Goal: Information Seeking & Learning: Learn about a topic

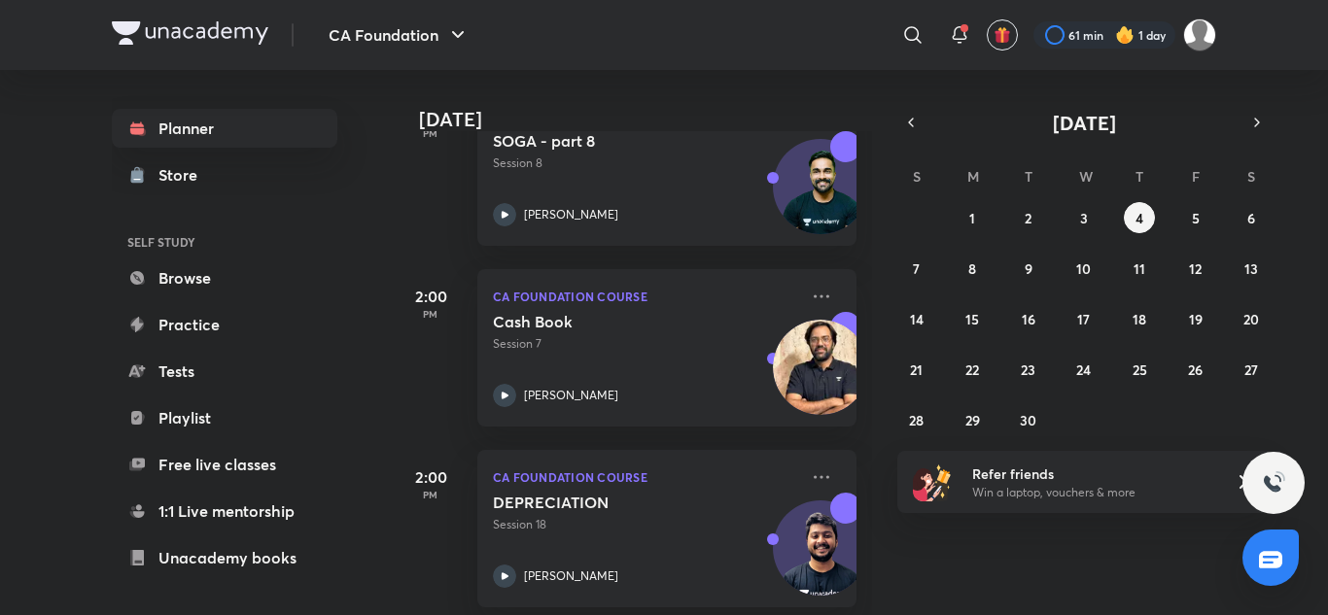
scroll to position [1083, 0]
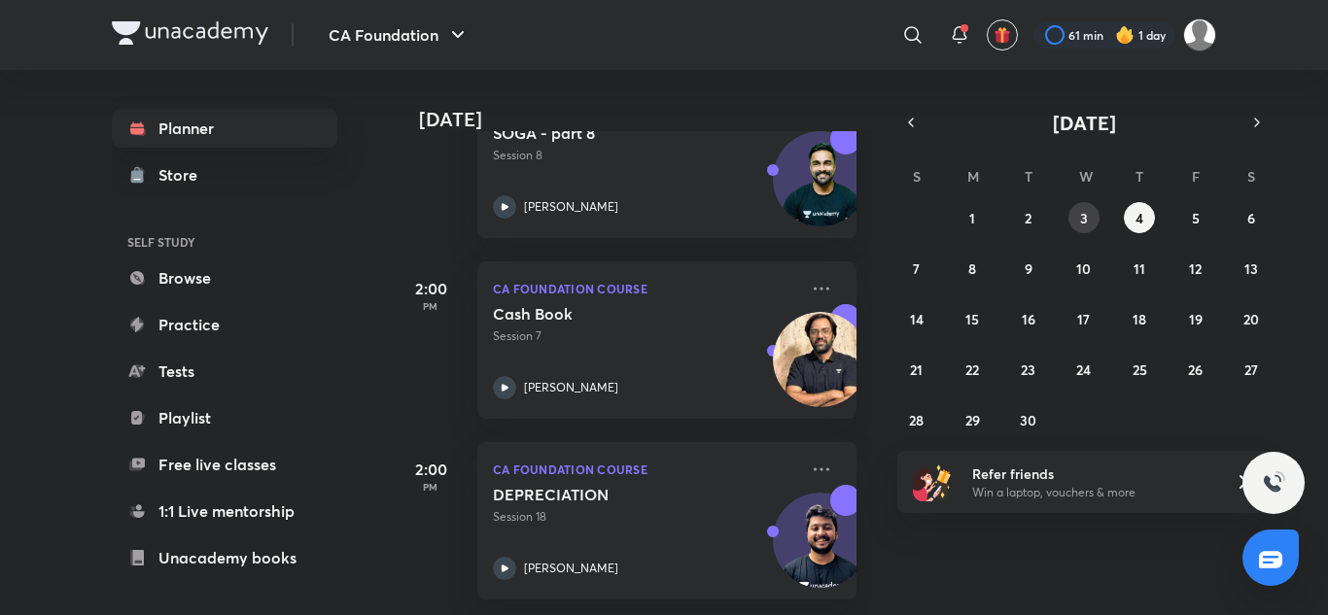
click at [1079, 226] on button "3" at bounding box center [1083, 217] width 31 height 31
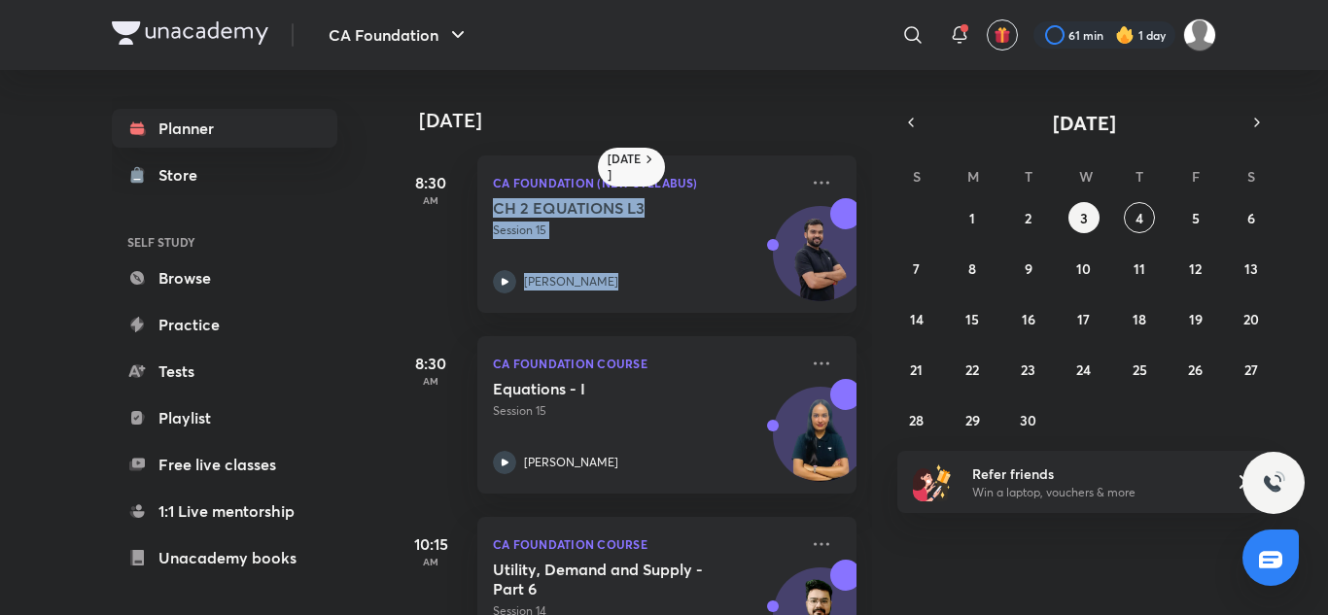
drag, startPoint x: 872, startPoint y: 196, endPoint x: 874, endPoint y: 172, distance: 24.4
click at [894, 300] on div "[DATE] 8:30 AM CA Foundation ([GEOGRAPHIC_DATA]) CH 2 EQUATIONS L3 Session 15 […" at bounding box center [858, 342] width 932 height 545
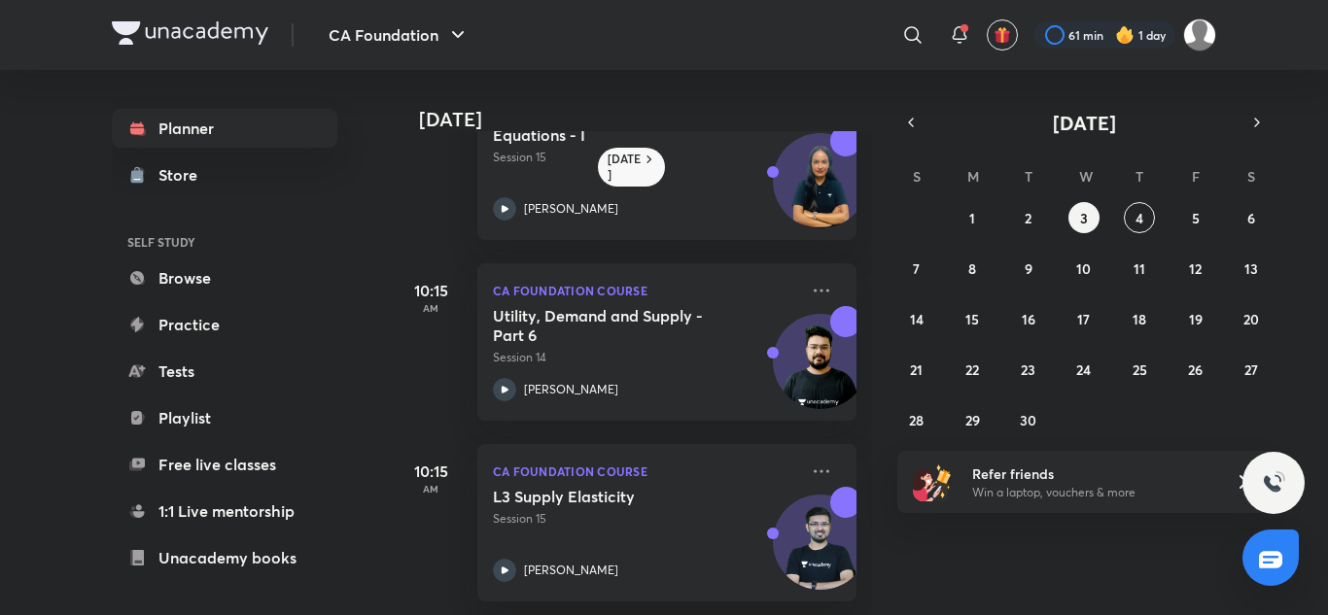
scroll to position [1069, 0]
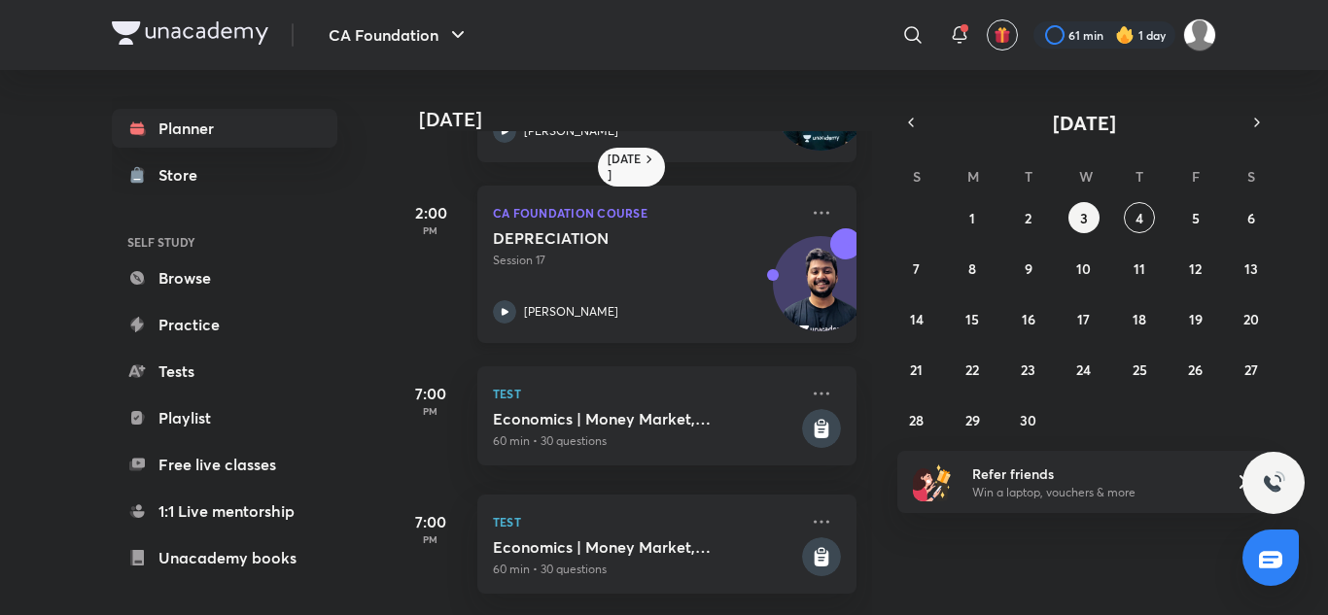
click at [506, 308] on icon at bounding box center [504, 311] width 7 height 7
click at [518, 300] on div "[PERSON_NAME]" at bounding box center [645, 311] width 305 height 23
click at [507, 300] on icon at bounding box center [504, 311] width 23 height 23
click at [504, 205] on p "CA Foundation Course" at bounding box center [645, 212] width 305 height 23
click at [502, 308] on icon at bounding box center [504, 311] width 7 height 7
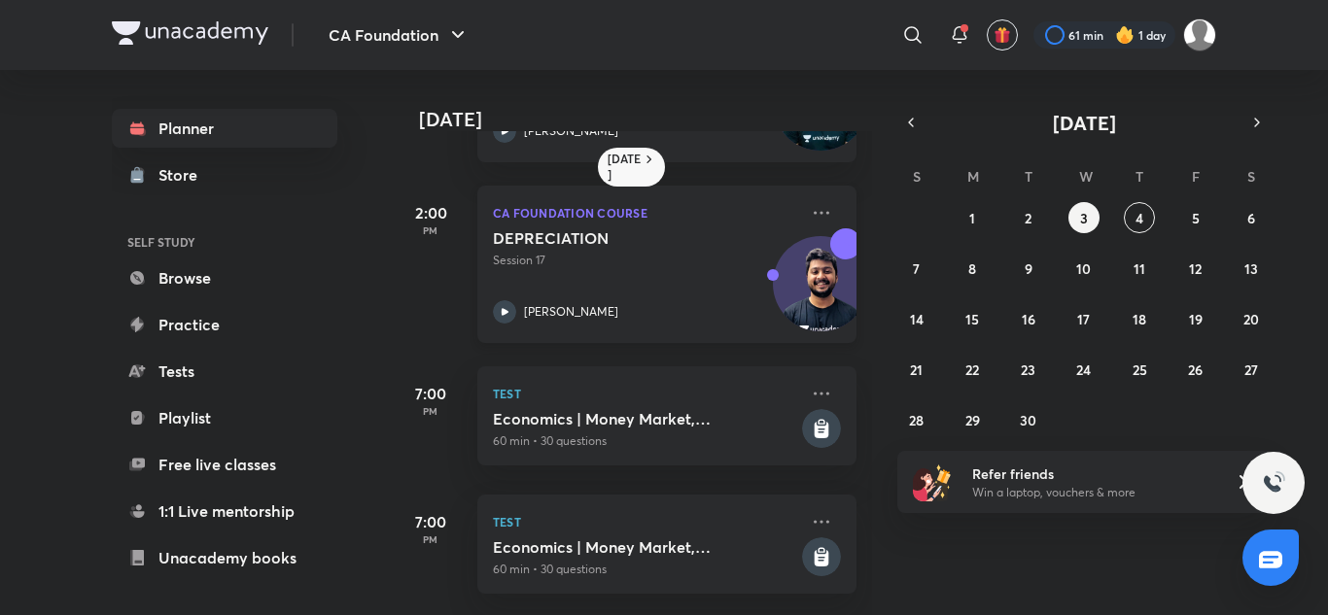
click at [503, 308] on icon at bounding box center [504, 311] width 7 height 7
click at [504, 308] on icon at bounding box center [504, 311] width 7 height 7
click at [621, 257] on div "DEPRECIATION Session 17 [PERSON_NAME]" at bounding box center [645, 275] width 305 height 95
click at [500, 300] on icon at bounding box center [504, 311] width 23 height 23
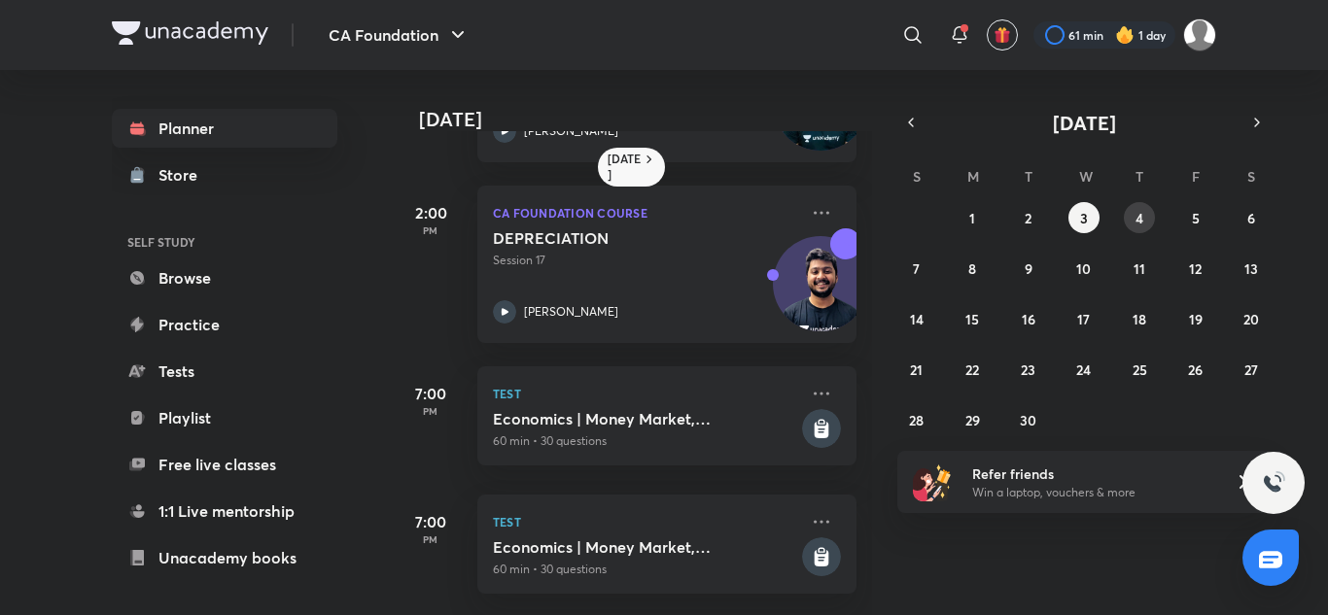
drag, startPoint x: 1147, startPoint y: 214, endPoint x: 1125, endPoint y: 212, distance: 21.5
click at [1147, 214] on button "4" at bounding box center [1139, 217] width 31 height 31
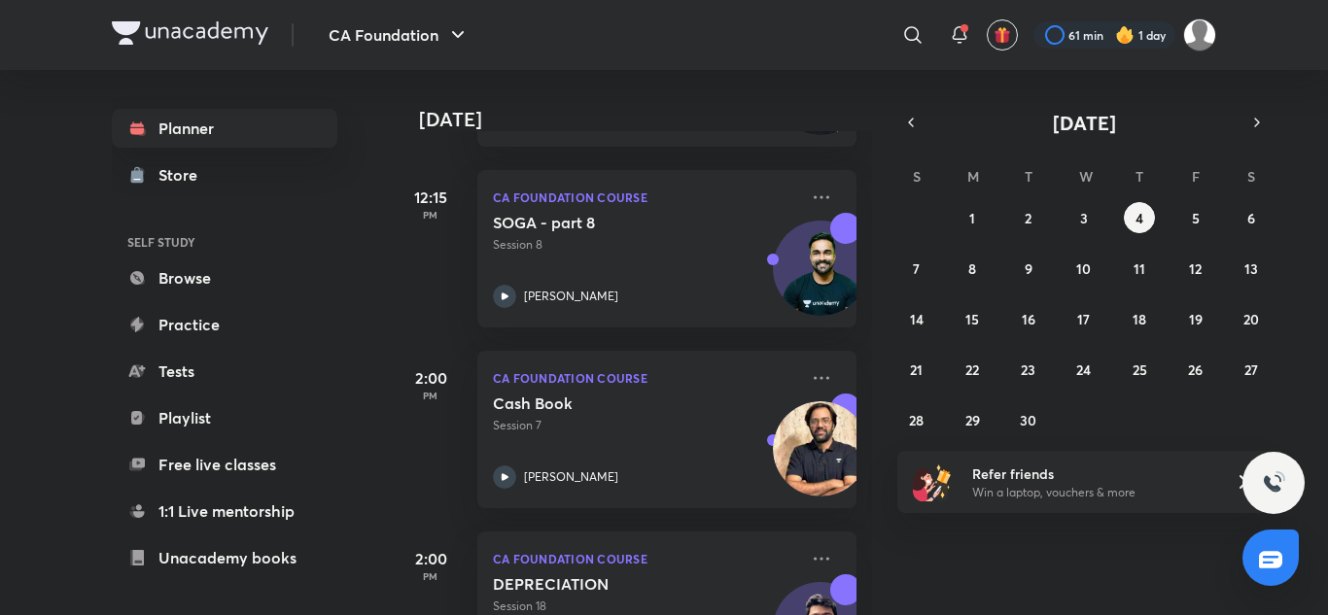
scroll to position [1083, 0]
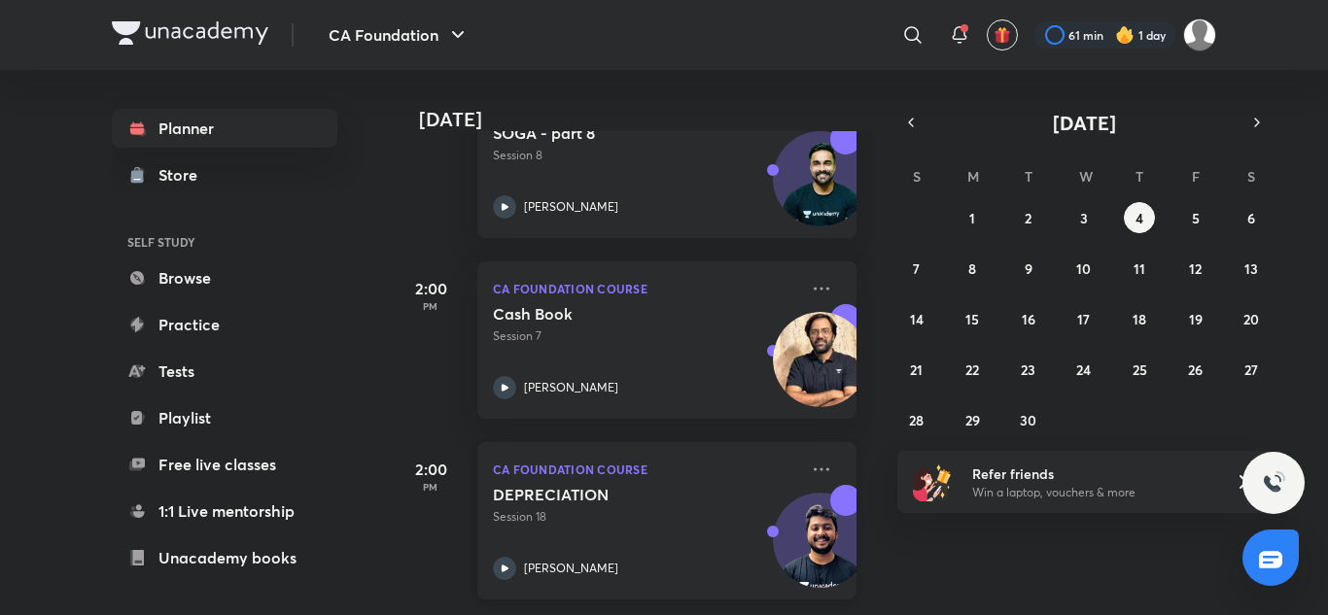
click at [492, 558] on div "CA Foundation Course DEPRECIATION Session 18 [PERSON_NAME]" at bounding box center [666, 520] width 379 height 157
click at [497, 557] on icon at bounding box center [504, 568] width 23 height 23
click at [1187, 227] on button "5" at bounding box center [1195, 217] width 31 height 31
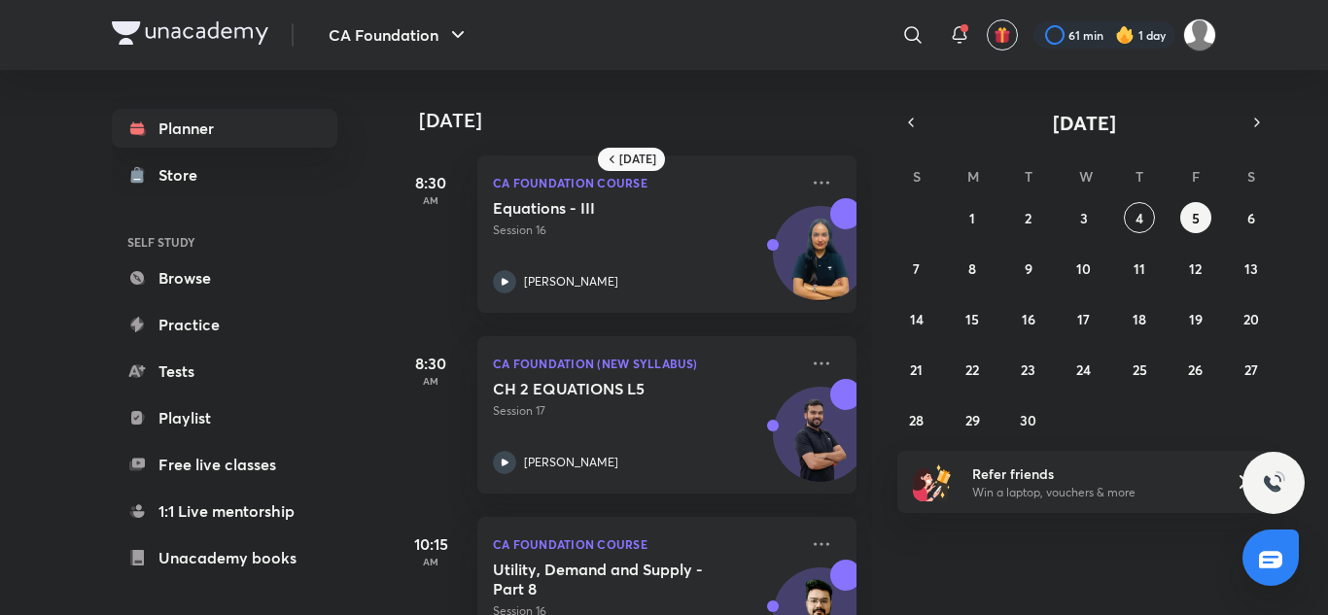
scroll to position [813, 0]
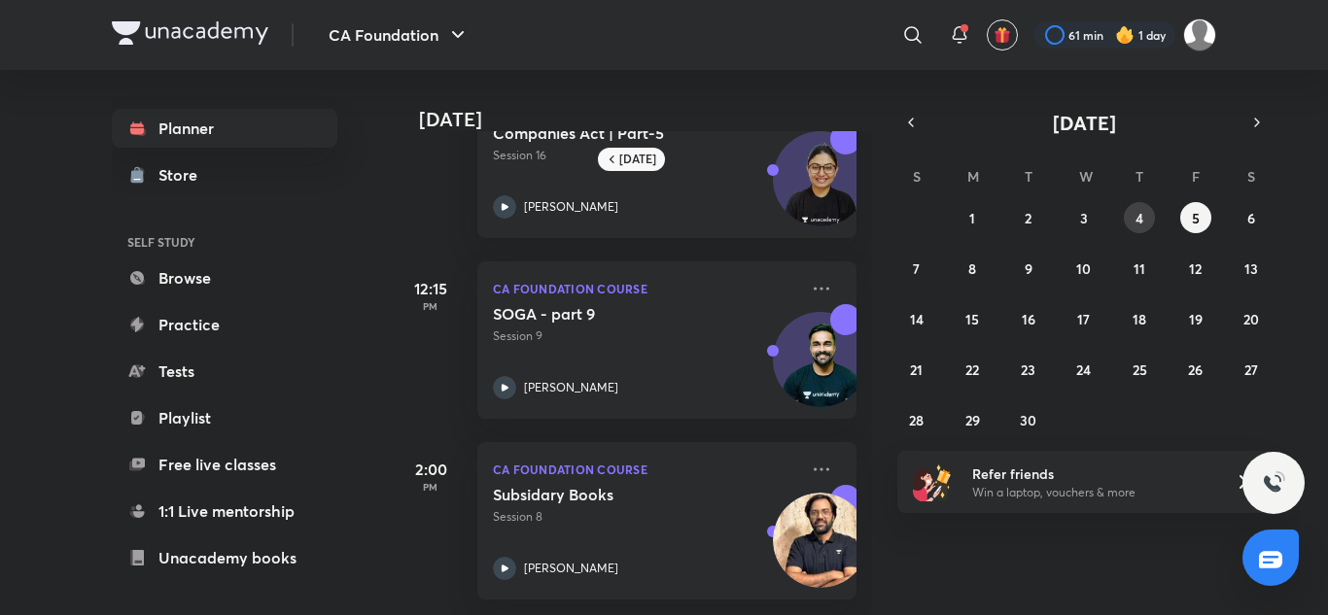
click at [1132, 223] on button "4" at bounding box center [1139, 217] width 31 height 31
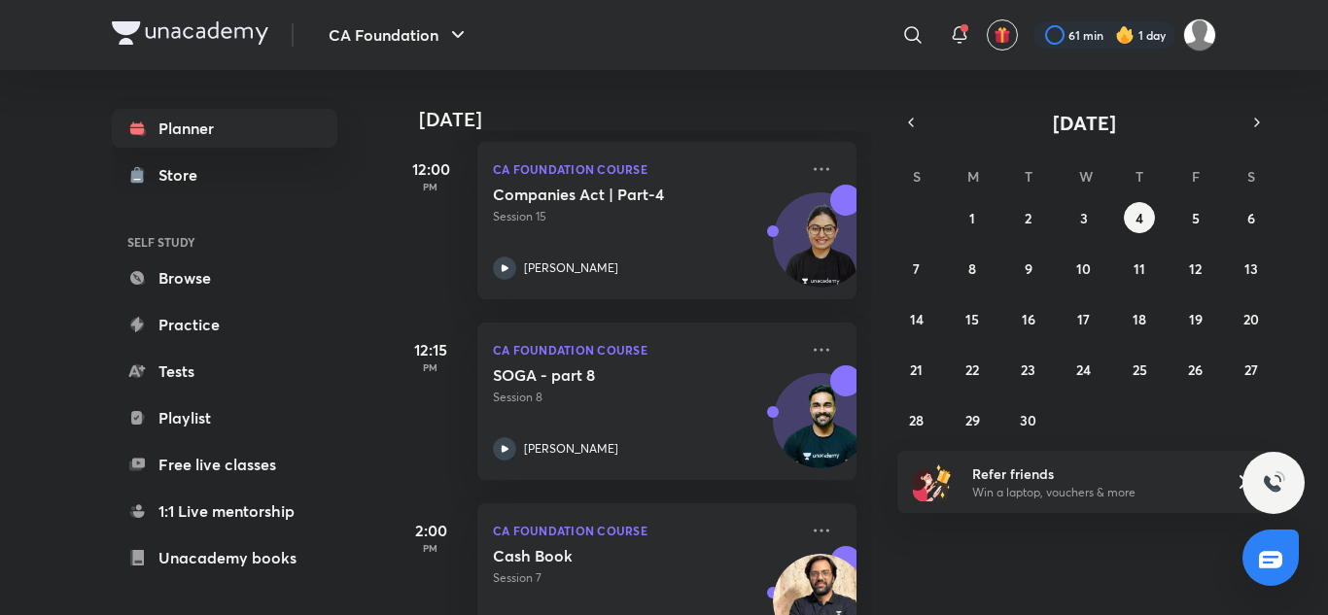
scroll to position [1083, 0]
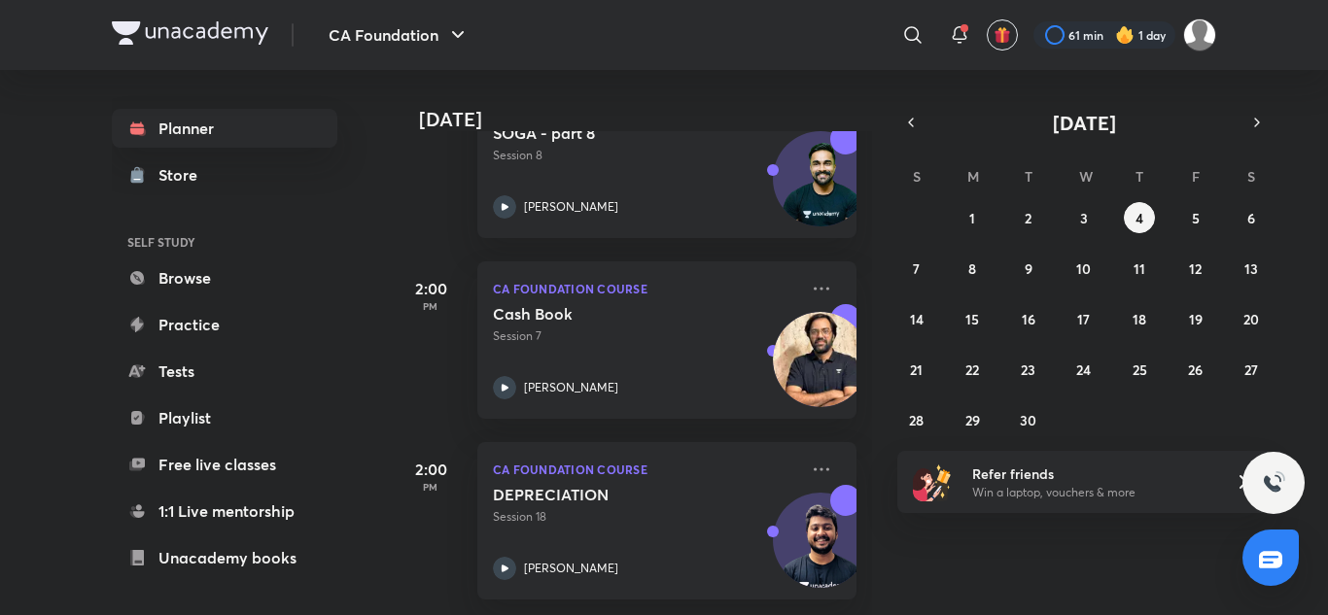
drag, startPoint x: 855, startPoint y: 460, endPoint x: 853, endPoint y: 427, distance: 33.1
click at [853, 427] on div "[DATE] Good evening, [PERSON_NAME] You have 8 events [DATE] 8:30 AM CA Foundati…" at bounding box center [632, 342] width 480 height 545
click at [1036, 219] on button "2" at bounding box center [1028, 217] width 31 height 31
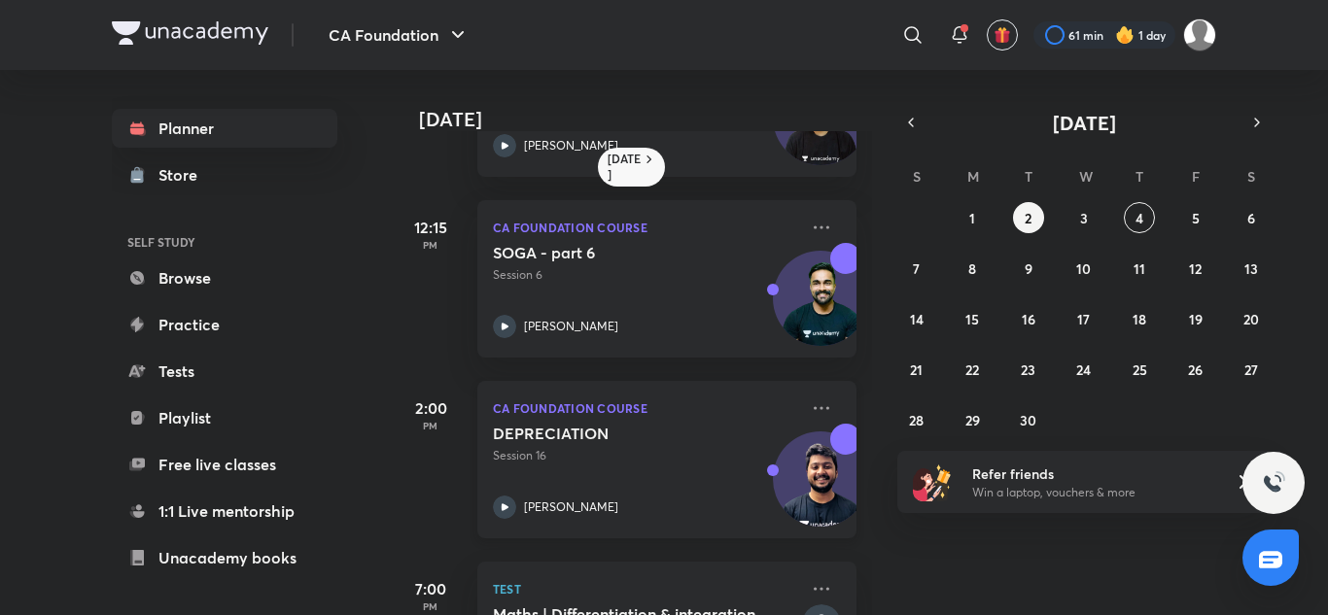
scroll to position [840, 0]
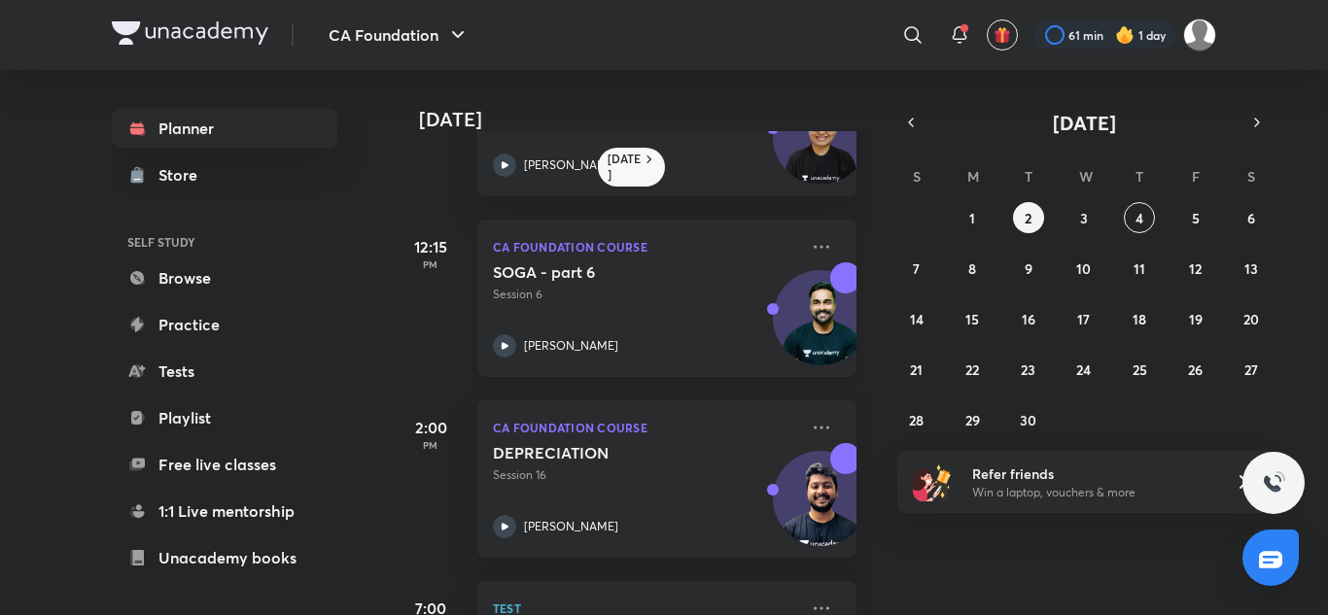
click at [504, 352] on icon at bounding box center [504, 345] width 23 height 23
